Goal: Transaction & Acquisition: Purchase product/service

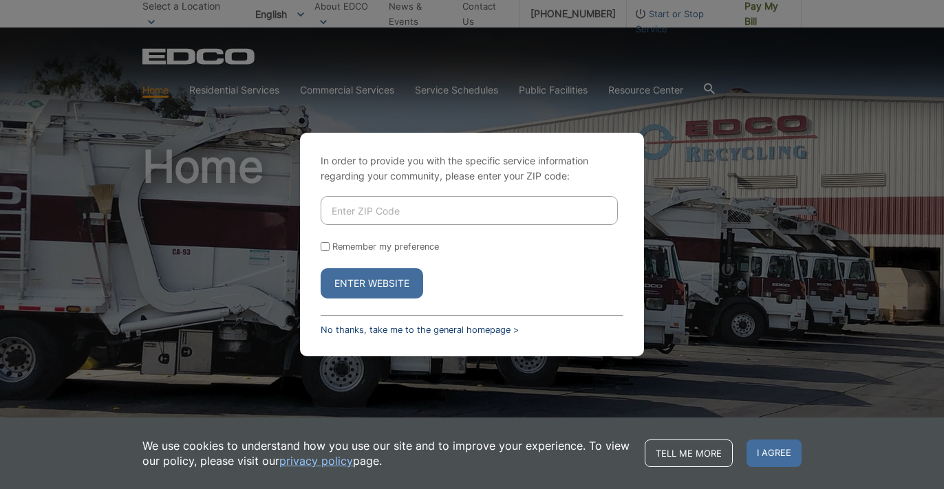
click at [415, 327] on link "No thanks, take me to the general homepage >" at bounding box center [420, 330] width 198 height 10
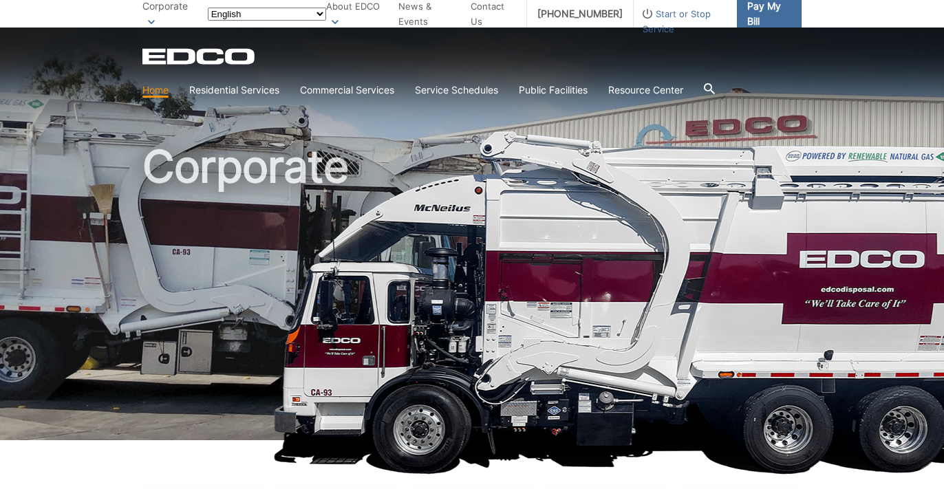
click at [767, 23] on link "Pay My Bill" at bounding box center [769, 14] width 65 height 28
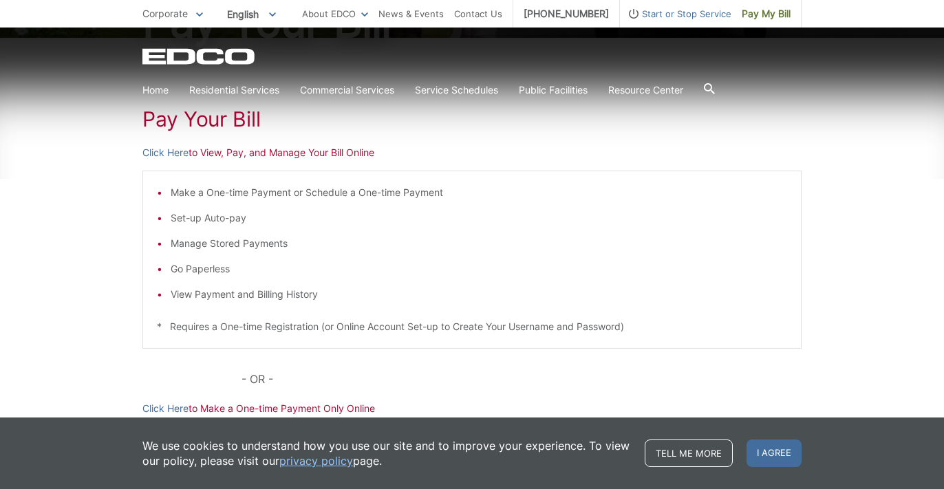
scroll to position [217, 0]
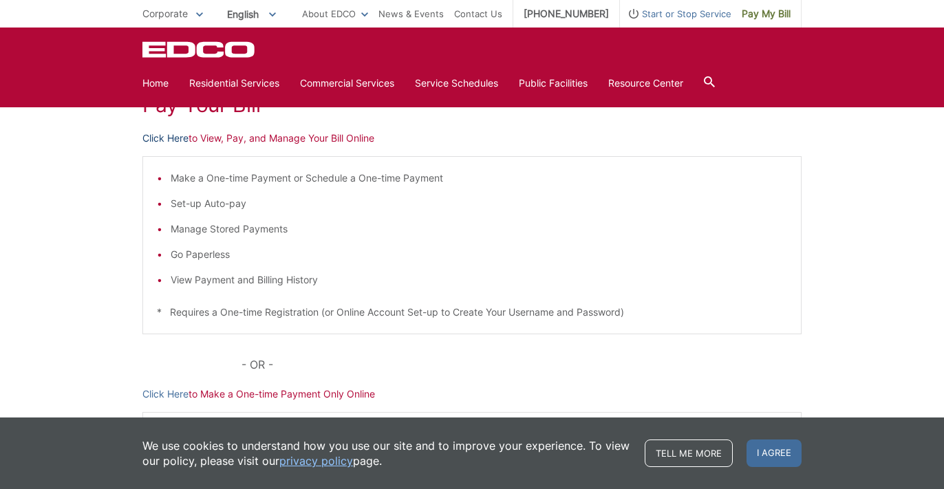
click at [184, 137] on link "Click Here" at bounding box center [165, 138] width 46 height 15
